Goal: Task Accomplishment & Management: Manage account settings

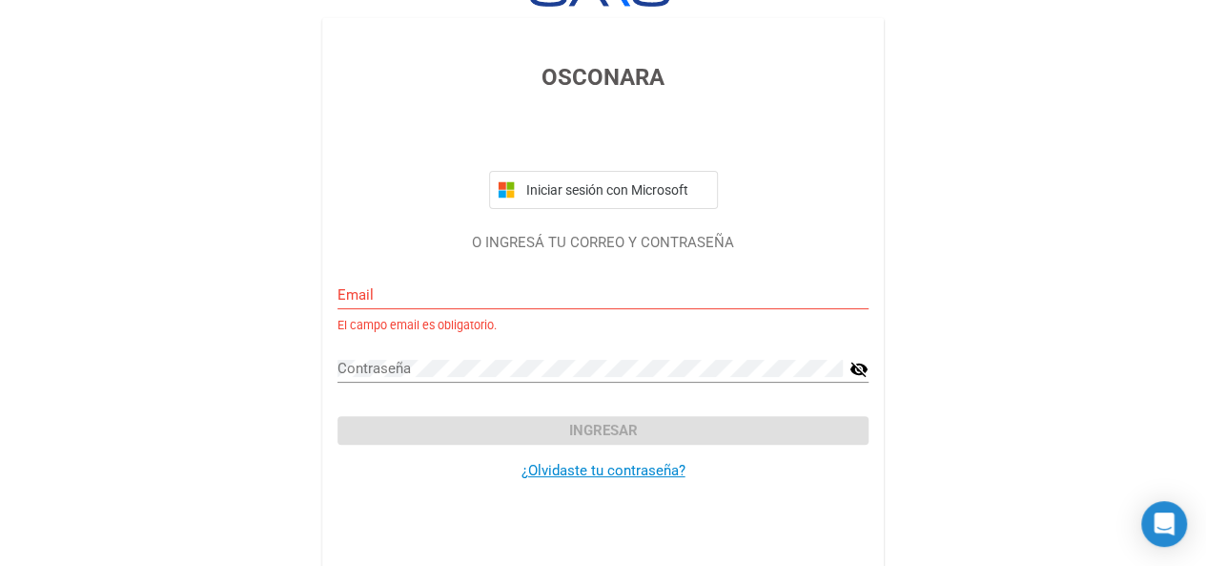
scroll to position [72, 0]
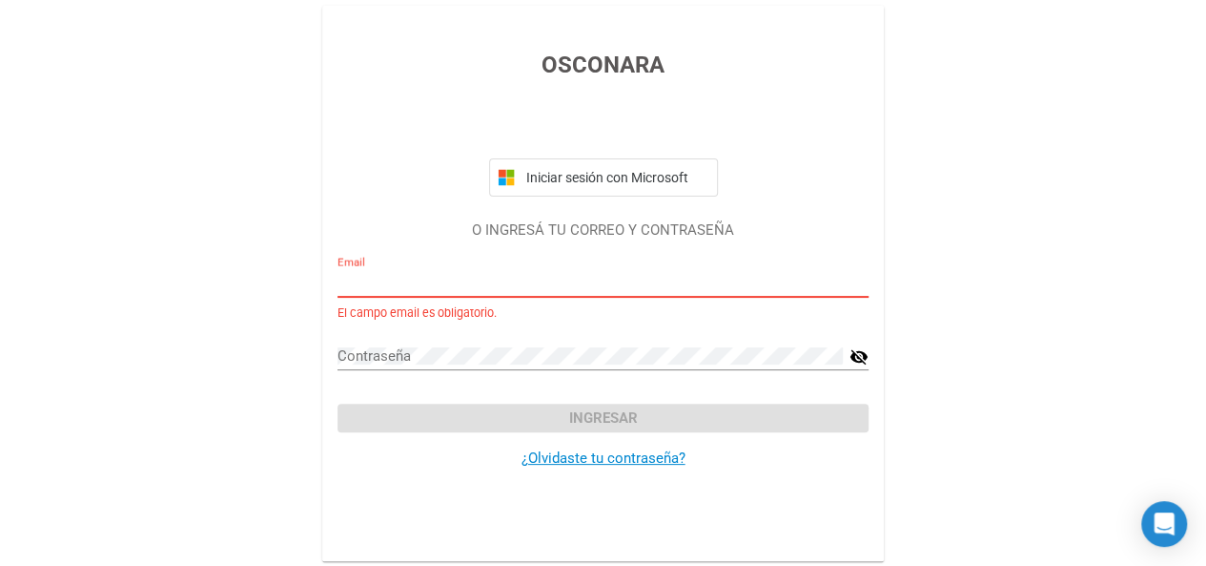
click at [460, 279] on input "Email" at bounding box center [603, 282] width 531 height 17
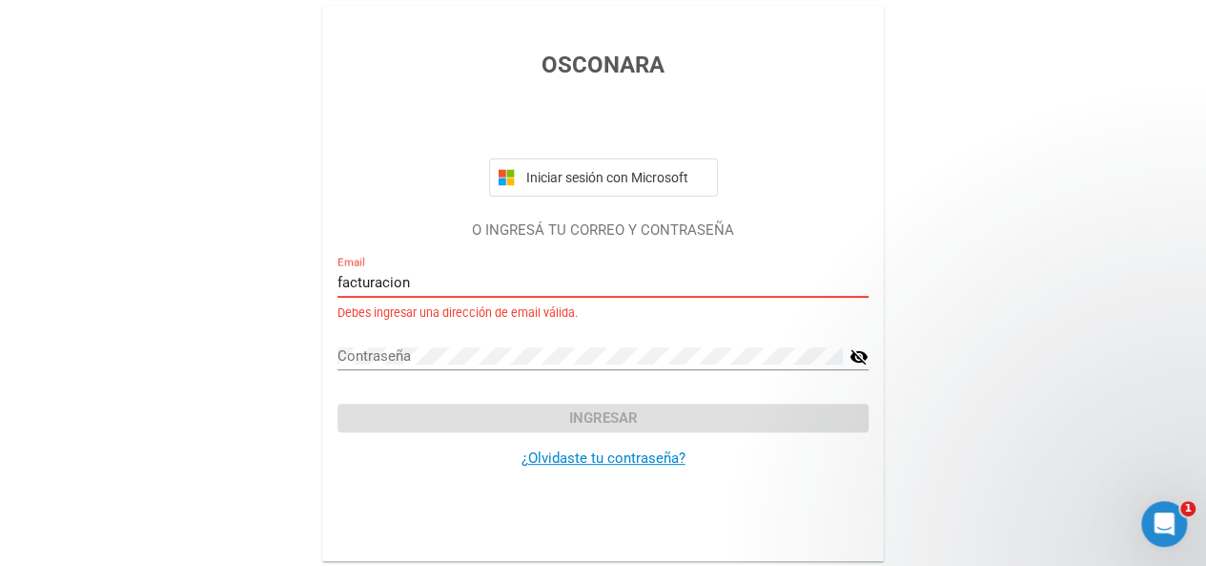
scroll to position [0, 0]
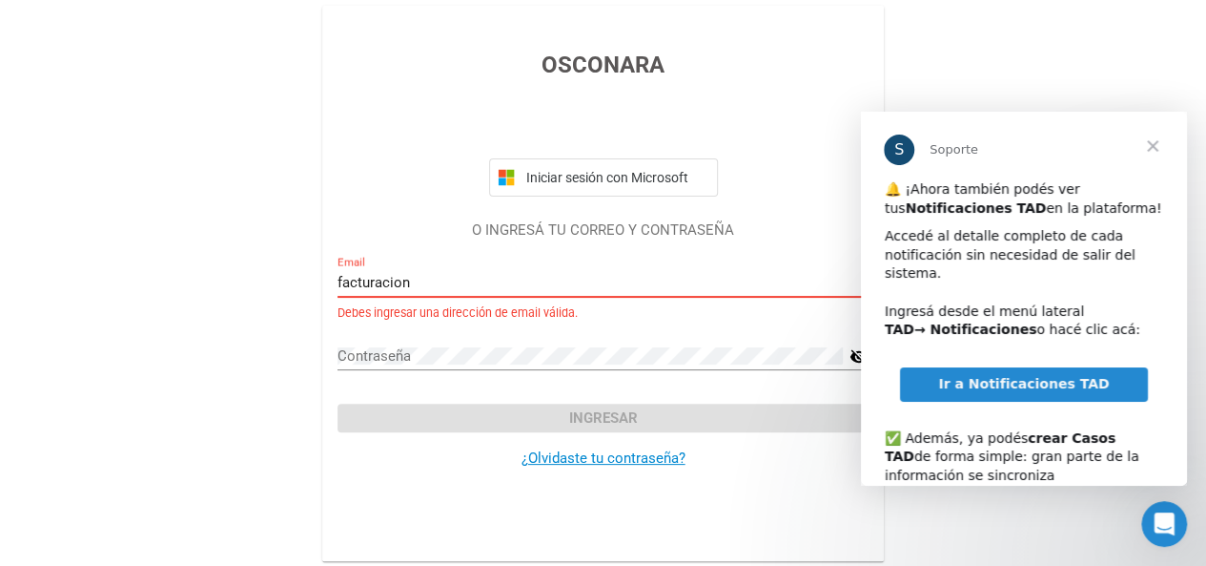
click at [444, 283] on input "facturacion" at bounding box center [603, 282] width 531 height 17
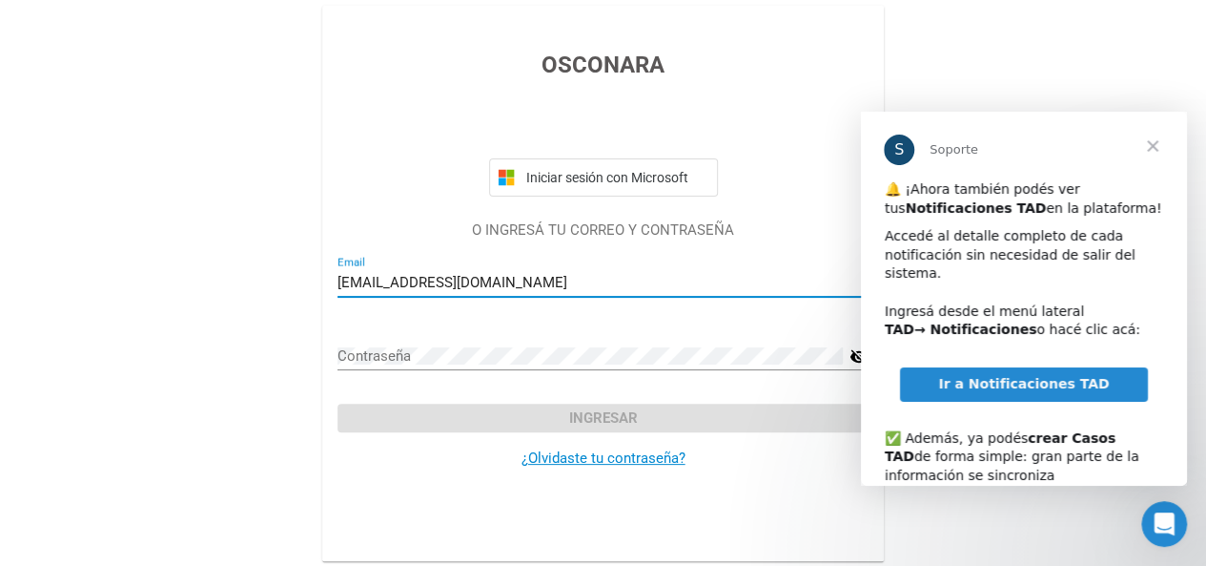
click at [222, 308] on div "OSCONARA Iniciar sesión con Microsoft O INGRESÁ TU CORREO Y CONTRASEÑA [EMAIL_A…" at bounding box center [603, 247] width 1206 height 638
click at [402, 280] on input "[EMAIL_ADDRESS][DOMAIN_NAME]" at bounding box center [603, 282] width 531 height 17
click at [408, 292] on div "[EMAIL_ADDRESS][DOMAIN_NAME] Email" at bounding box center [603, 276] width 531 height 41
click at [412, 274] on input "[EMAIL_ADDRESS][DOMAIN_NAME]" at bounding box center [603, 282] width 531 height 17
type input "[EMAIL_ADDRESS][DOMAIN_NAME]"
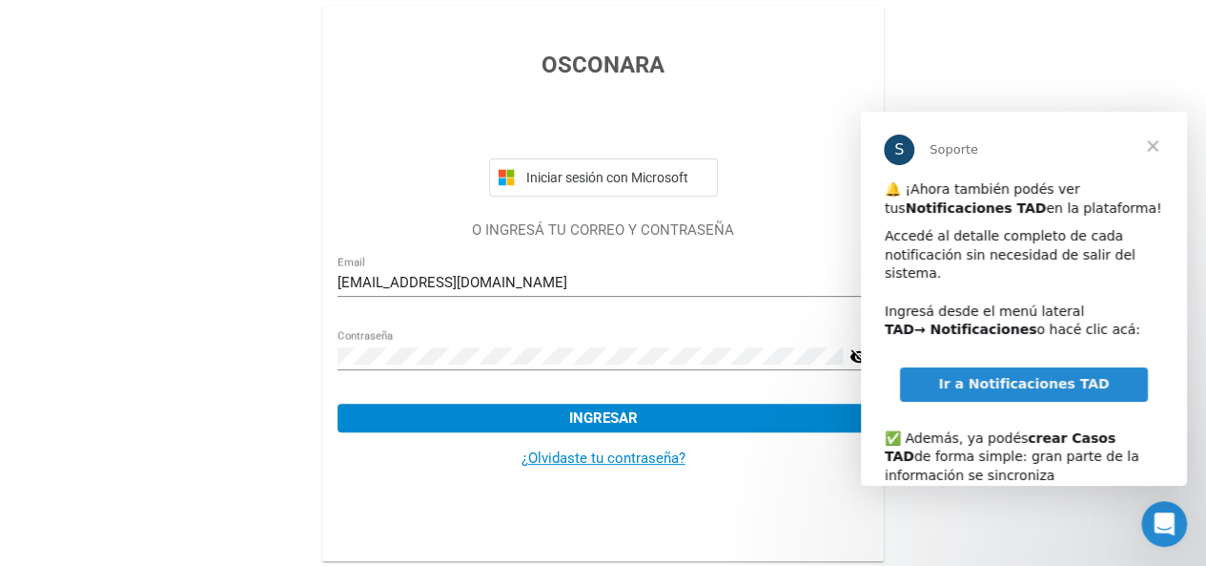
click at [851, 354] on mat-icon "visibility_off" at bounding box center [859, 356] width 19 height 23
click at [424, 419] on button "Ingresar" at bounding box center [603, 417] width 531 height 29
click at [1147, 143] on span "Cerrar" at bounding box center [1153, 146] width 69 height 69
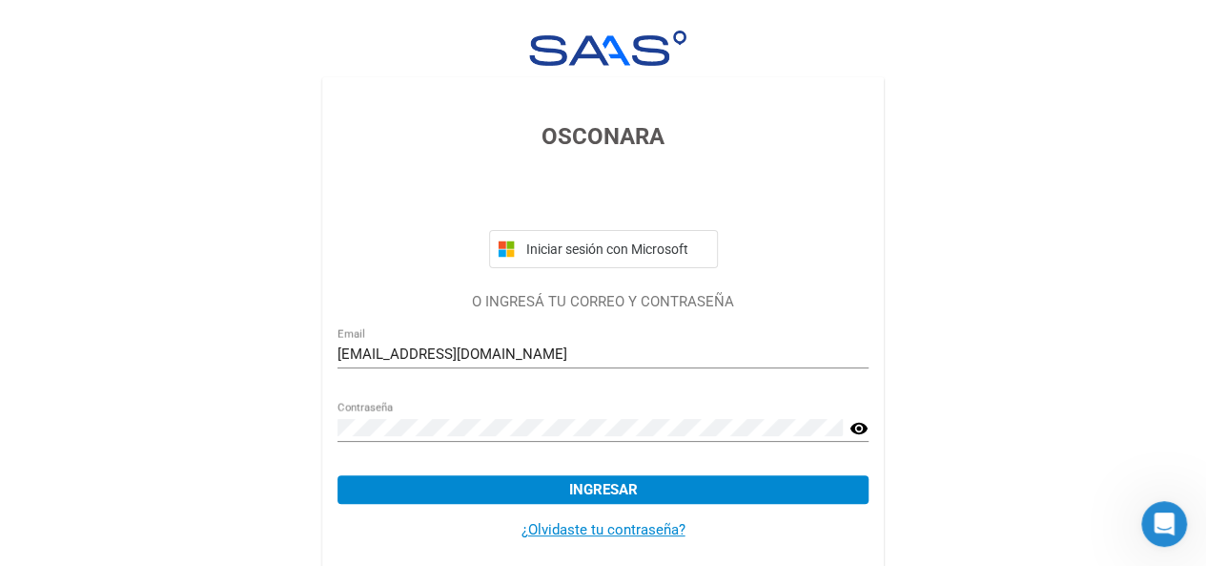
click at [461, 491] on button "Ingresar" at bounding box center [603, 489] width 531 height 29
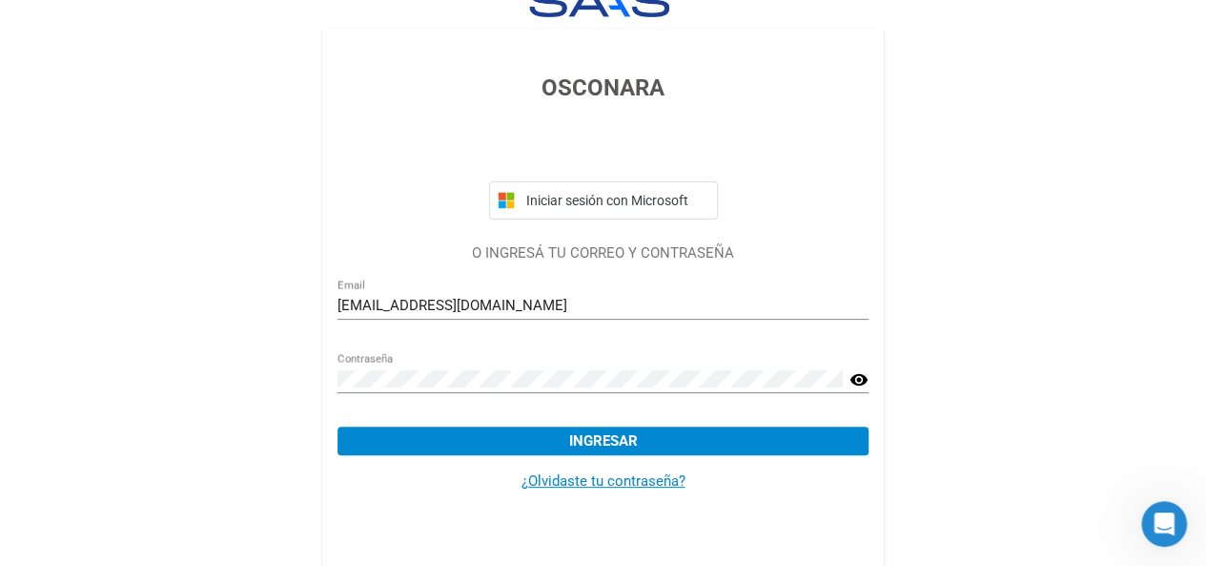
scroll to position [72, 0]
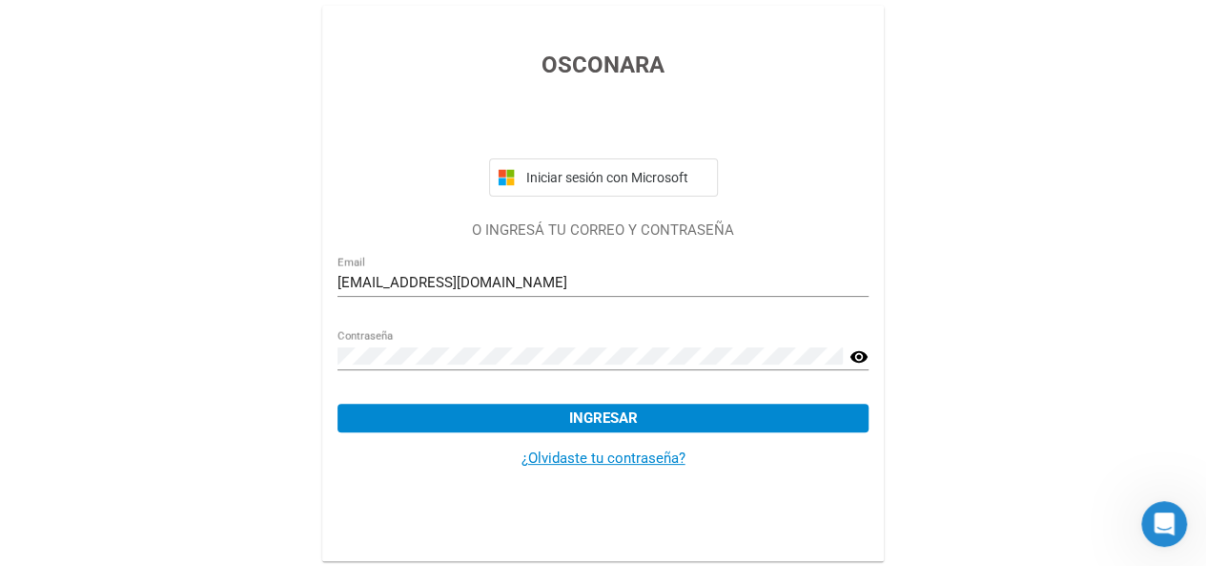
click at [860, 358] on mat-icon "visibility" at bounding box center [859, 356] width 19 height 23
click at [526, 432] on button "Ingresar" at bounding box center [603, 417] width 531 height 29
